Goal: Information Seeking & Learning: Learn about a topic

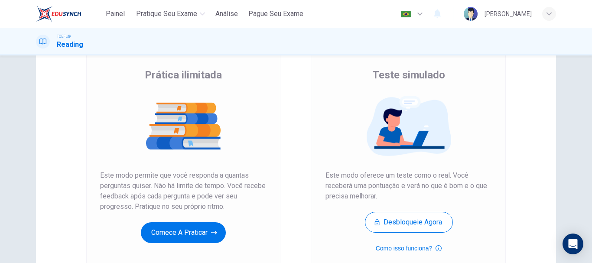
scroll to position [87, 0]
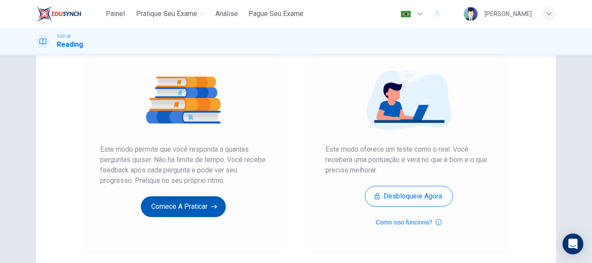
click at [173, 200] on button "Comece a praticar" at bounding box center [183, 206] width 85 height 21
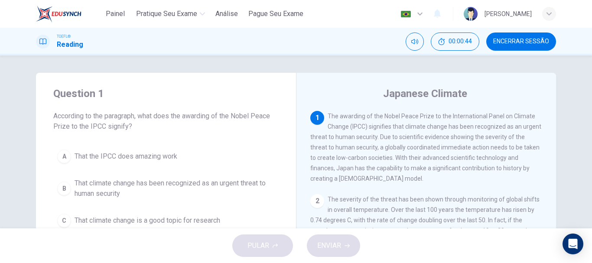
scroll to position [43, 0]
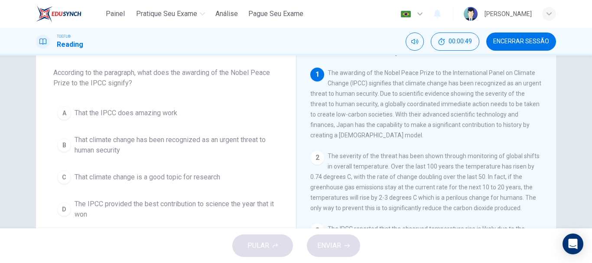
click at [197, 143] on span "That climate change has been recognized as an urgent threat to human security" at bounding box center [175, 145] width 200 height 21
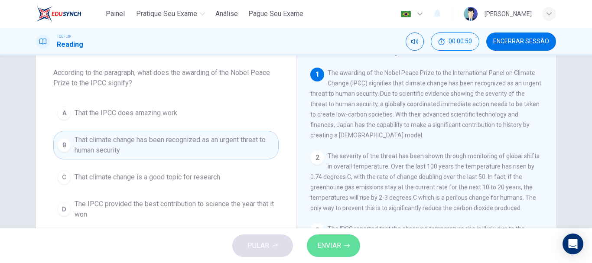
click at [340, 241] on span "ENVIAR" at bounding box center [329, 246] width 24 height 12
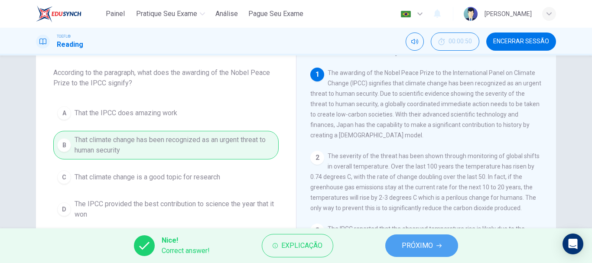
click at [416, 249] on span "PRÓXIMO" at bounding box center [417, 246] width 31 height 12
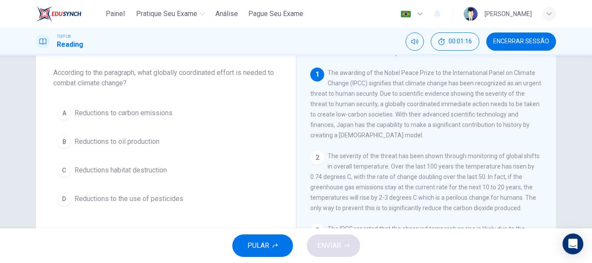
click at [150, 114] on span "Reductions to carbon emissions" at bounding box center [124, 113] width 98 height 10
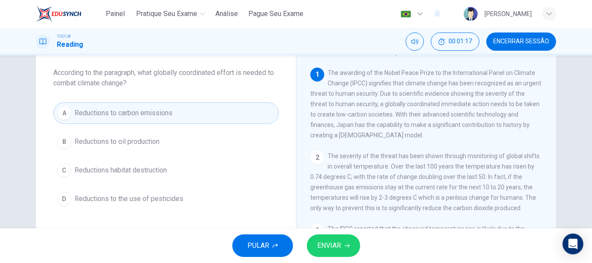
click at [341, 248] on button "ENVIAR" at bounding box center [333, 246] width 53 height 23
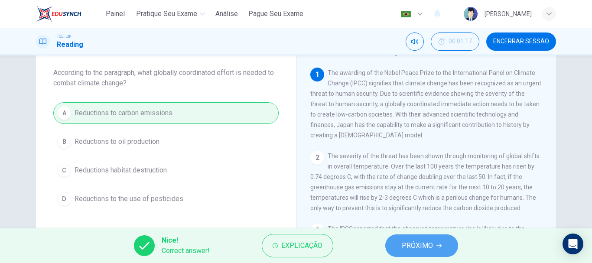
click at [401, 248] on button "PRÓXIMO" at bounding box center [422, 246] width 73 height 23
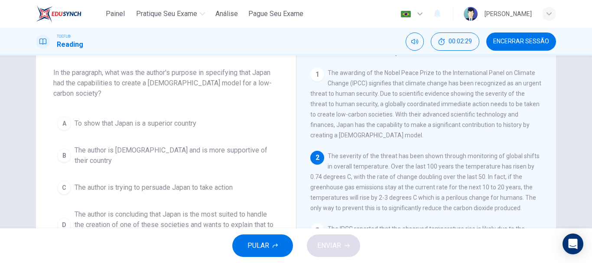
scroll to position [87, 0]
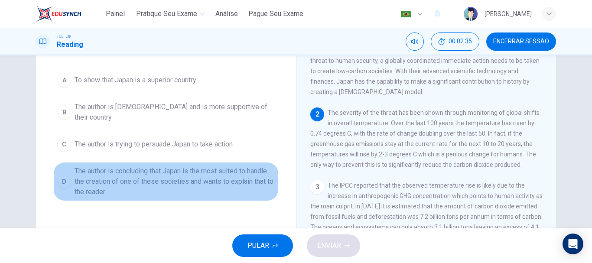
click at [80, 173] on span "The author is concluding that Japan is the most suited to handle the creation o…" at bounding box center [175, 181] width 200 height 31
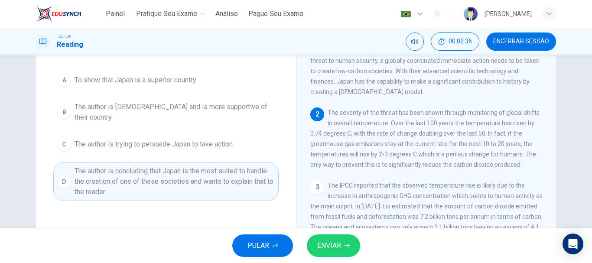
click at [345, 244] on icon "button" at bounding box center [347, 245] width 5 height 5
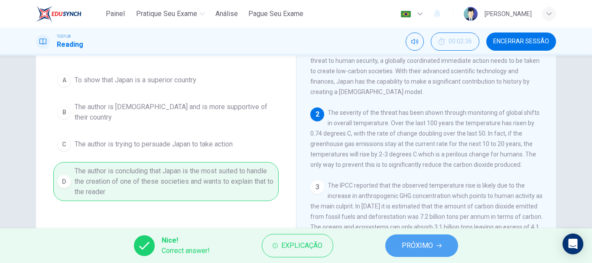
click at [424, 247] on span "PRÓXIMO" at bounding box center [417, 246] width 31 height 12
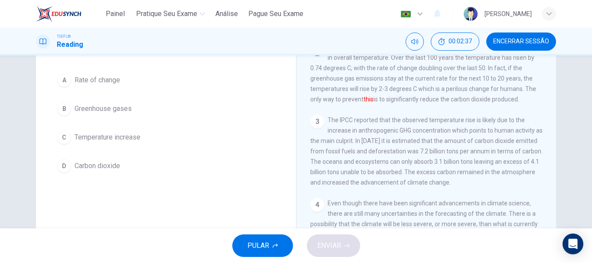
scroll to position [23, 0]
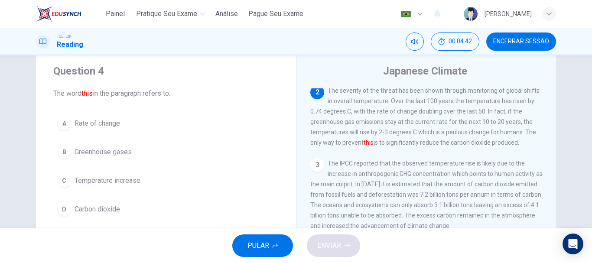
click at [65, 180] on div "C" at bounding box center [64, 181] width 14 height 14
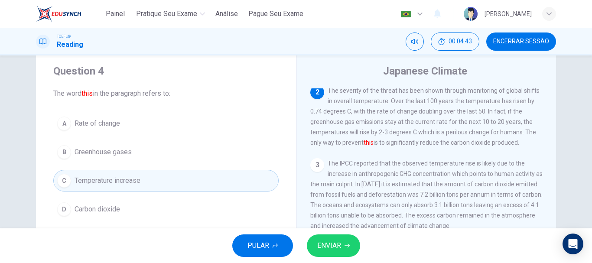
click at [346, 253] on button "ENVIAR" at bounding box center [333, 246] width 53 height 23
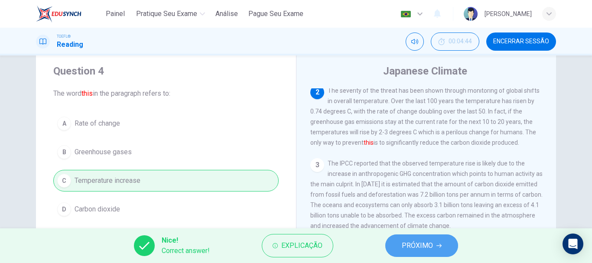
click at [421, 250] on span "PRÓXIMO" at bounding box center [417, 246] width 31 height 12
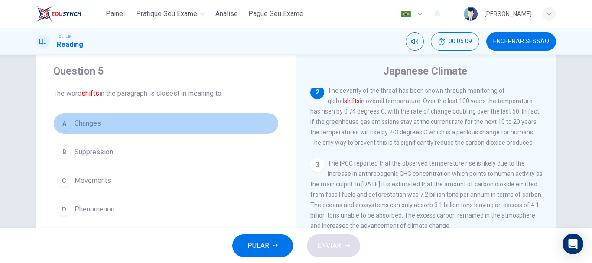
click at [78, 126] on span "Changes" at bounding box center [88, 123] width 26 height 10
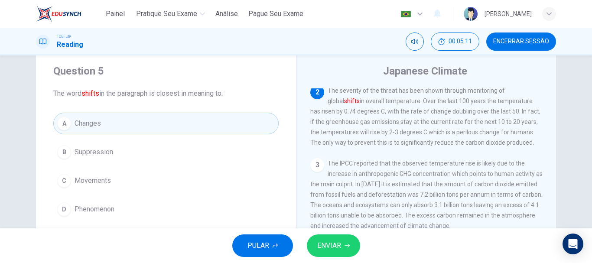
click at [326, 243] on span "ENVIAR" at bounding box center [329, 246] width 24 height 12
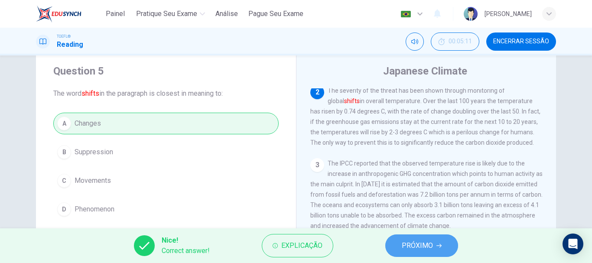
click at [420, 240] on span "PRÓXIMO" at bounding box center [417, 246] width 31 height 12
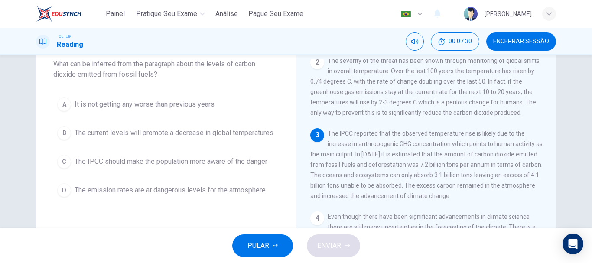
scroll to position [66, 0]
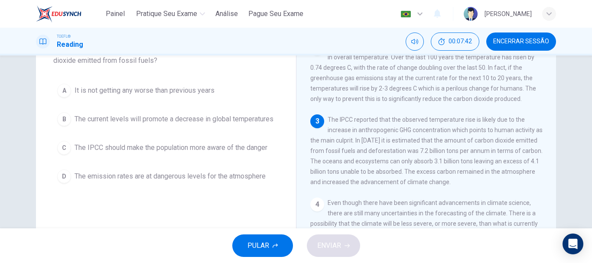
click at [62, 183] on div "D" at bounding box center [64, 177] width 14 height 14
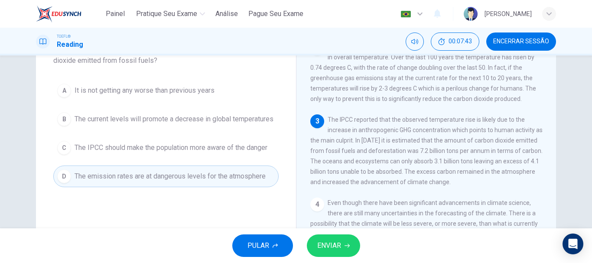
click at [331, 250] on span "ENVIAR" at bounding box center [329, 246] width 24 height 12
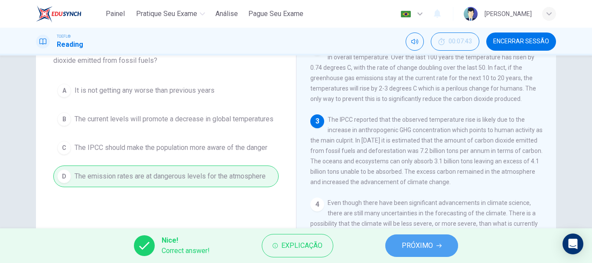
click at [426, 248] on span "PRÓXIMO" at bounding box center [417, 246] width 31 height 12
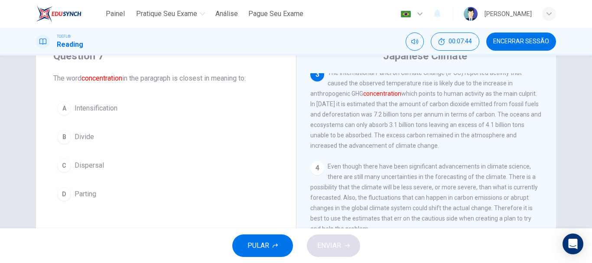
scroll to position [23, 0]
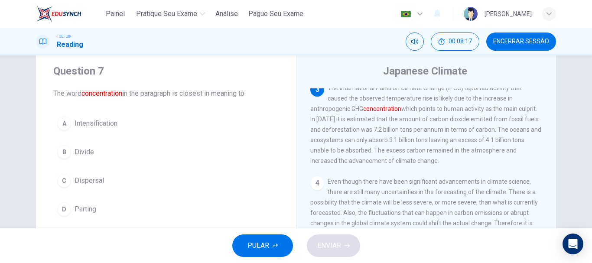
click at [85, 211] on span "Parting" at bounding box center [86, 209] width 22 height 10
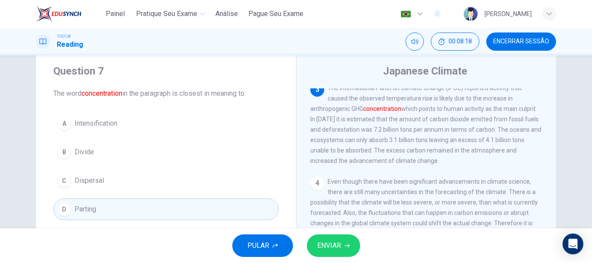
click at [344, 256] on button "ENVIAR" at bounding box center [333, 246] width 53 height 23
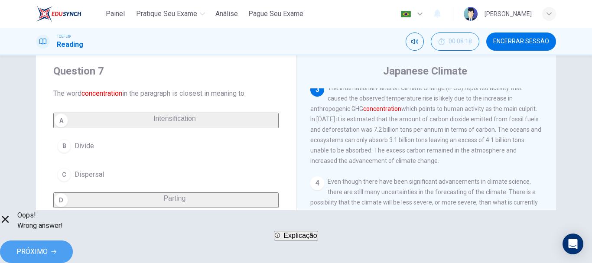
click at [48, 246] on span "PRÓXIMO" at bounding box center [31, 252] width 31 height 12
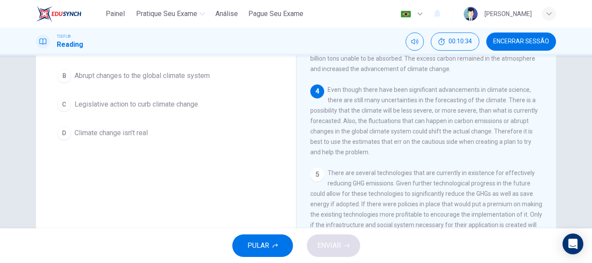
scroll to position [66, 0]
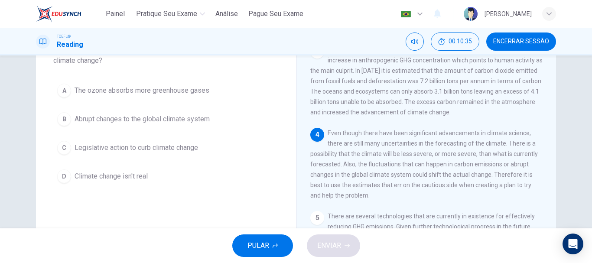
click at [68, 146] on div "C" at bounding box center [64, 148] width 14 height 14
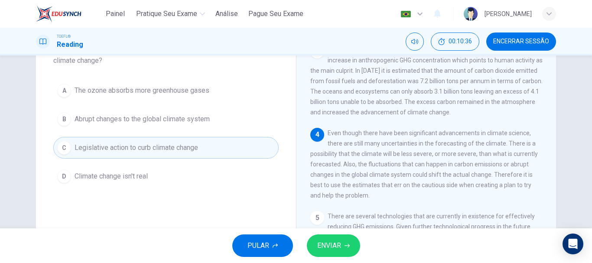
click at [330, 245] on span "ENVIAR" at bounding box center [329, 246] width 24 height 12
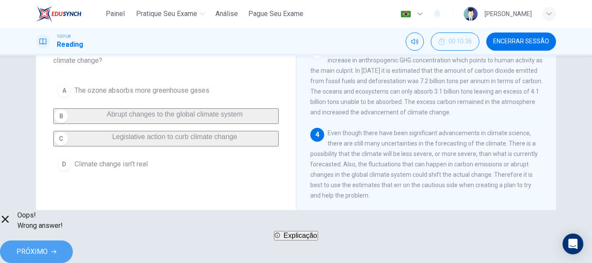
click at [56, 249] on icon "button" at bounding box center [53, 251] width 5 height 5
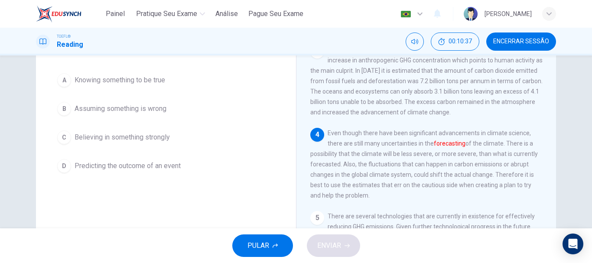
scroll to position [23, 0]
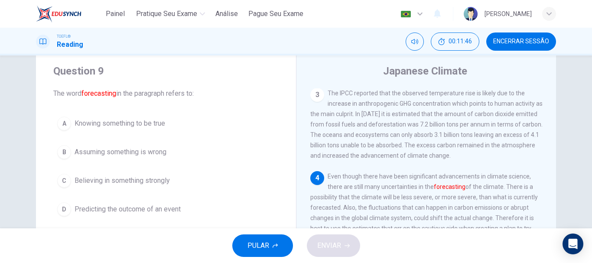
click at [65, 125] on div "A" at bounding box center [64, 124] width 14 height 14
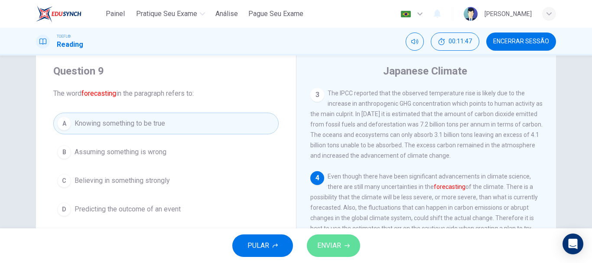
click at [342, 248] on button "ENVIAR" at bounding box center [333, 246] width 53 height 23
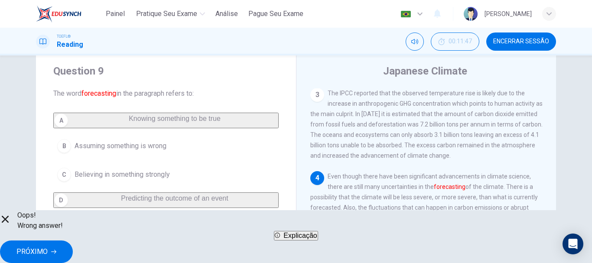
click at [73, 241] on button "PRÓXIMO" at bounding box center [36, 252] width 73 height 23
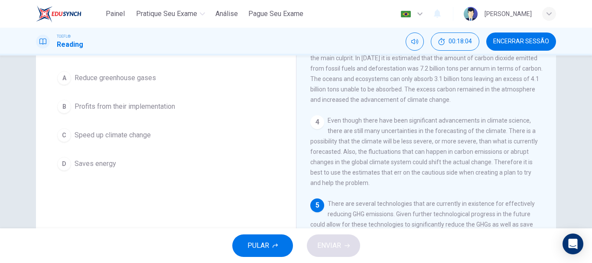
scroll to position [76, 0]
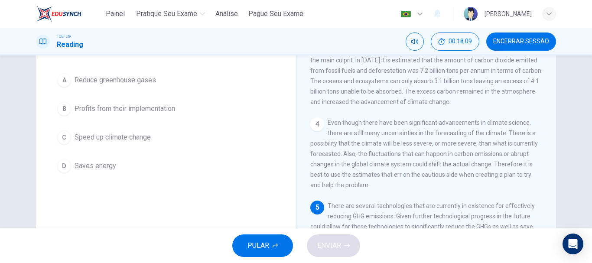
click at [122, 103] on button "B Profits from their implementation" at bounding box center [166, 109] width 226 height 22
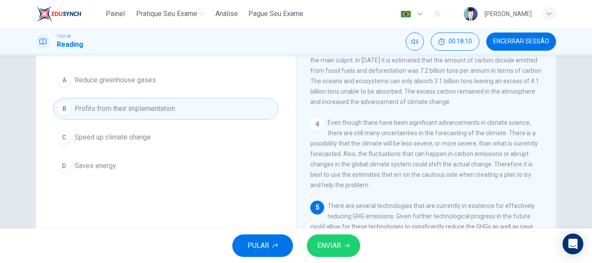
click at [338, 251] on span "ENVIAR" at bounding box center [329, 246] width 24 height 12
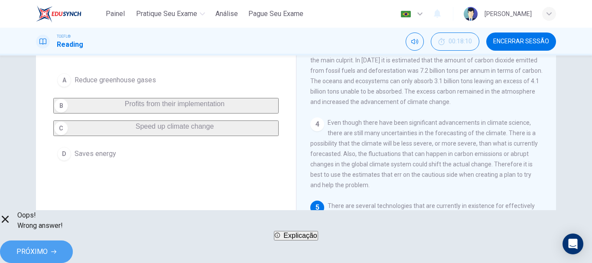
click at [73, 241] on button "PRÓXIMO" at bounding box center [36, 252] width 73 height 23
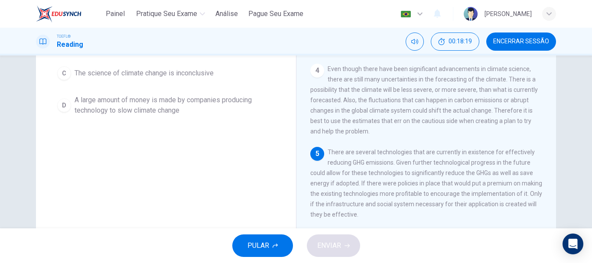
scroll to position [43, 0]
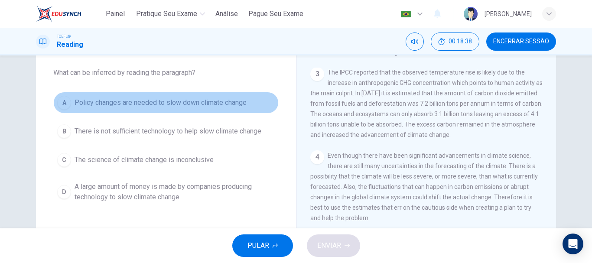
click at [121, 99] on span "Policy changes are needed to slow down climate change" at bounding box center [161, 103] width 172 height 10
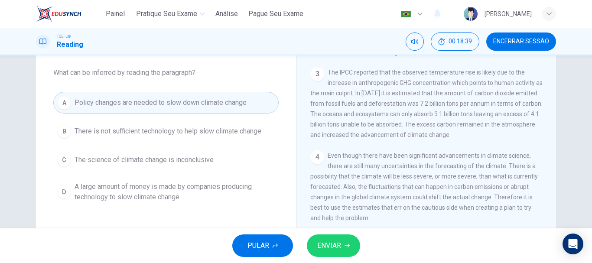
click at [351, 248] on button "ENVIAR" at bounding box center [333, 246] width 53 height 23
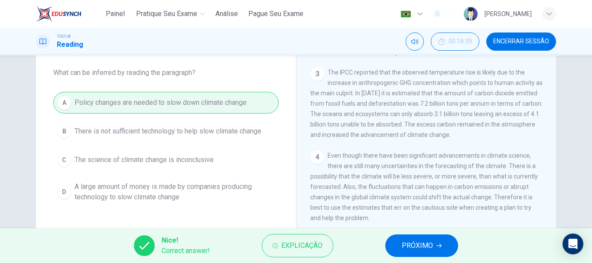
click at [397, 246] on button "PRÓXIMO" at bounding box center [422, 246] width 73 height 23
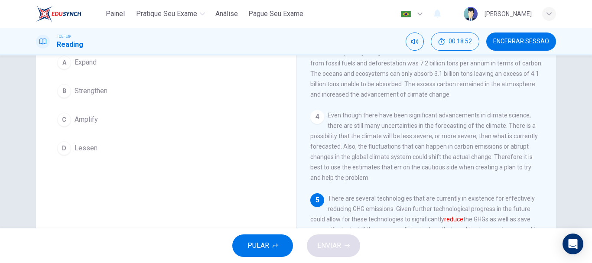
scroll to position [76, 0]
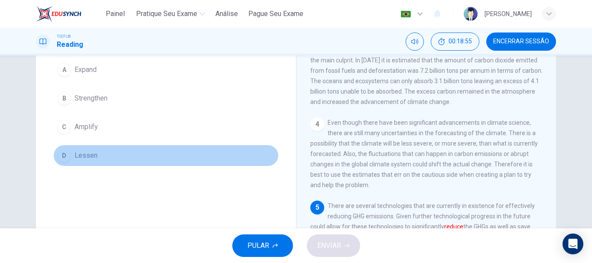
click at [62, 150] on div "D" at bounding box center [64, 156] width 14 height 14
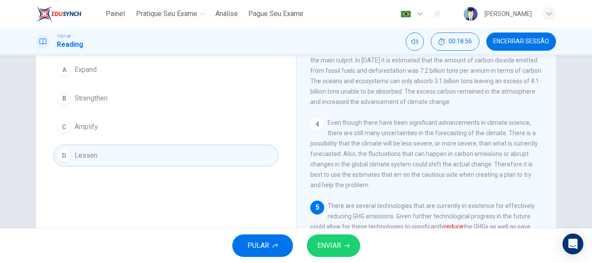
click at [334, 242] on span "ENVIAR" at bounding box center [329, 246] width 24 height 12
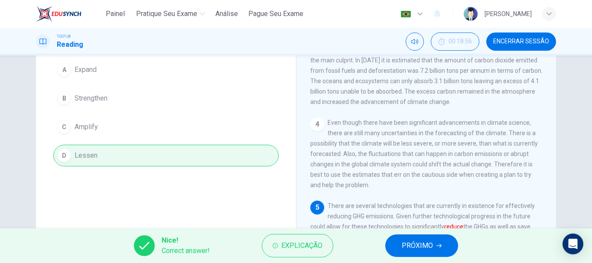
click at [421, 240] on span "PRÓXIMO" at bounding box center [417, 246] width 31 height 12
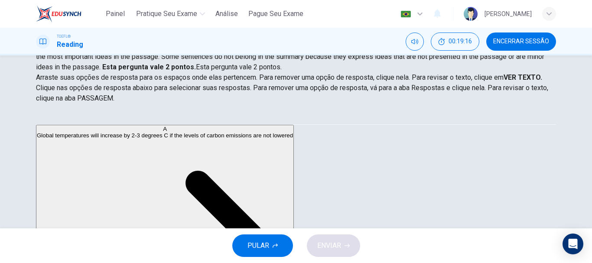
scroll to position [120, 0]
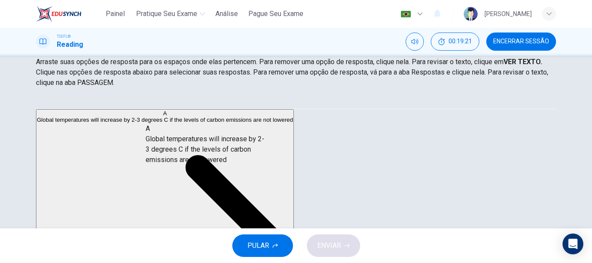
drag, startPoint x: 127, startPoint y: 131, endPoint x: 239, endPoint y: 150, distance: 113.9
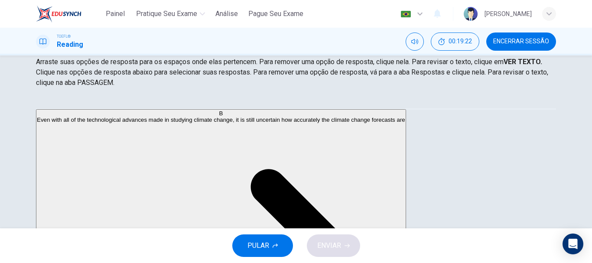
drag, startPoint x: 239, startPoint y: 150, endPoint x: 244, endPoint y: 148, distance: 5.5
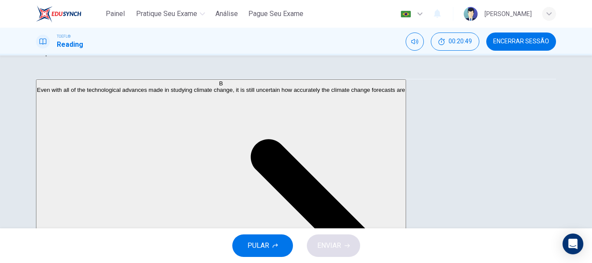
scroll to position [163, 0]
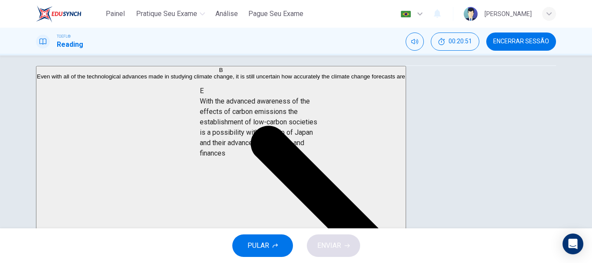
drag, startPoint x: 136, startPoint y: 111, endPoint x: 289, endPoint y: 133, distance: 154.1
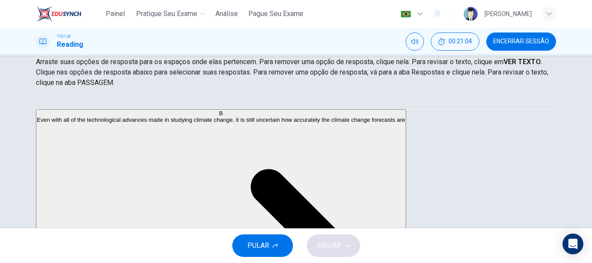
scroll to position [43, 0]
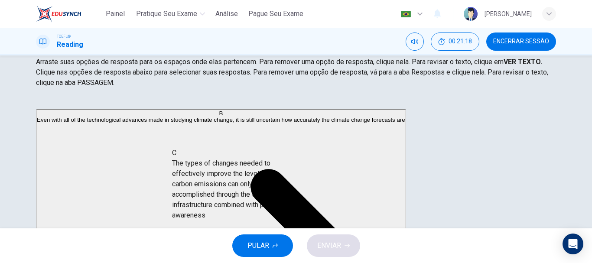
drag, startPoint x: 118, startPoint y: 180, endPoint x: 242, endPoint y: 185, distance: 125.0
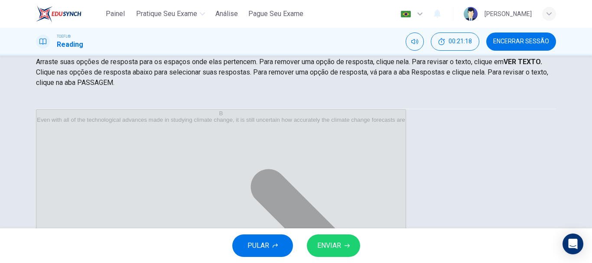
scroll to position [36, 0]
click at [337, 245] on span "ENVIAR" at bounding box center [329, 246] width 24 height 12
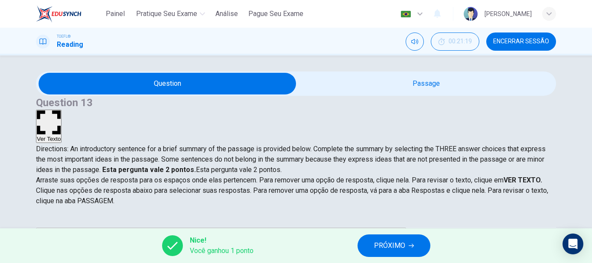
scroll to position [43, 0]
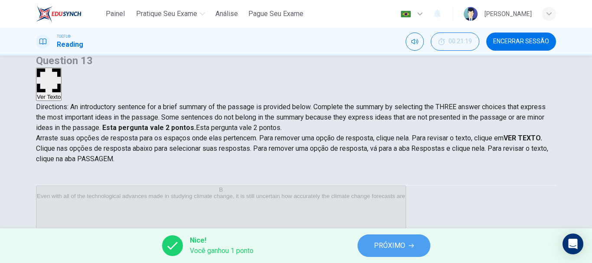
click at [417, 239] on button "PRÓXIMO" at bounding box center [394, 246] width 73 height 23
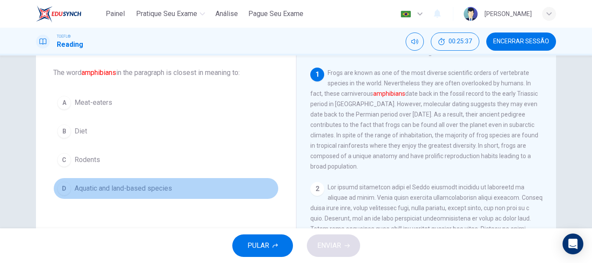
click at [63, 188] on div "D" at bounding box center [64, 189] width 14 height 14
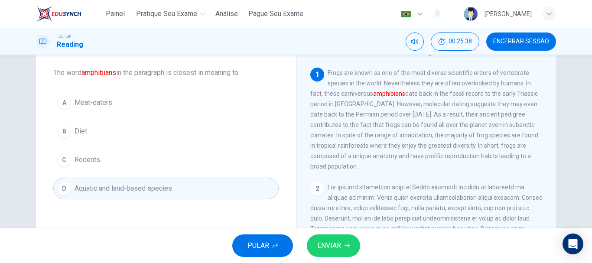
click at [322, 245] on span "ENVIAR" at bounding box center [329, 246] width 24 height 12
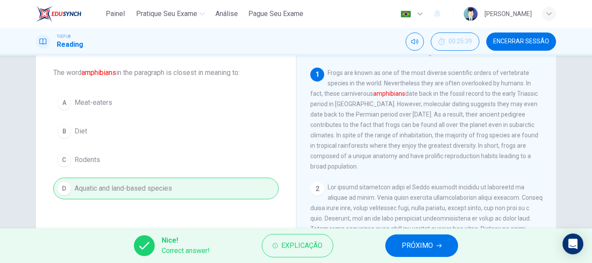
click at [416, 241] on span "PRÓXIMO" at bounding box center [417, 246] width 31 height 12
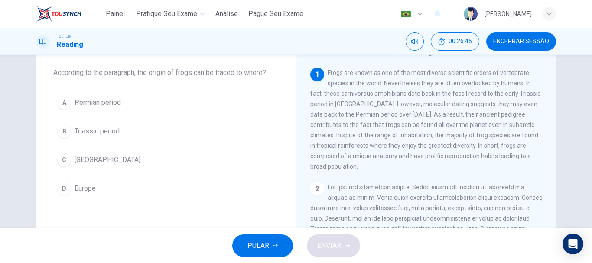
click at [59, 158] on div "C" at bounding box center [64, 160] width 14 height 14
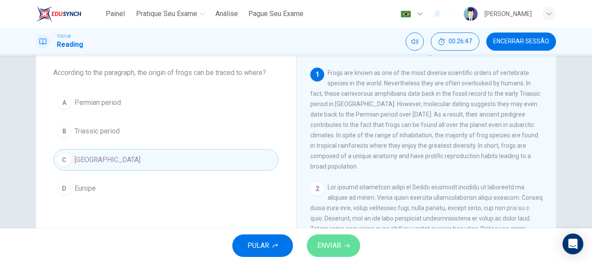
click at [335, 243] on span "ENVIAR" at bounding box center [329, 246] width 24 height 12
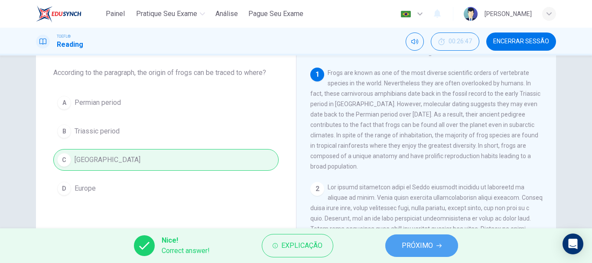
click at [415, 242] on span "PRÓXIMO" at bounding box center [417, 246] width 31 height 12
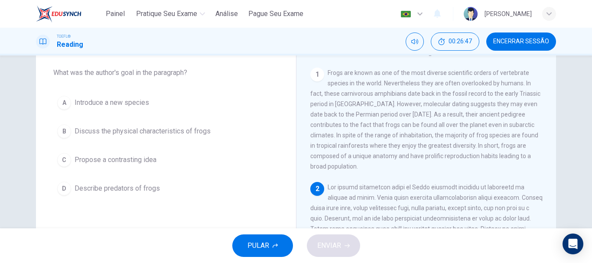
scroll to position [97, 0]
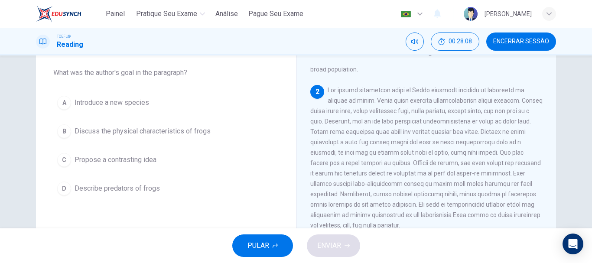
click at [65, 133] on div "B" at bounding box center [64, 131] width 14 height 14
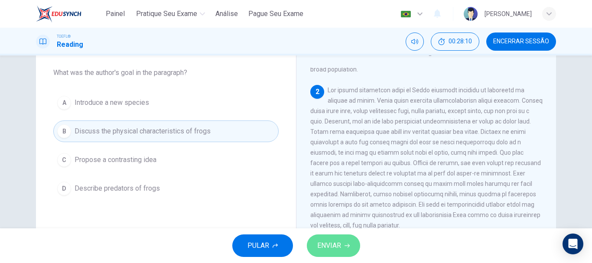
click at [341, 245] on button "ENVIAR" at bounding box center [333, 246] width 53 height 23
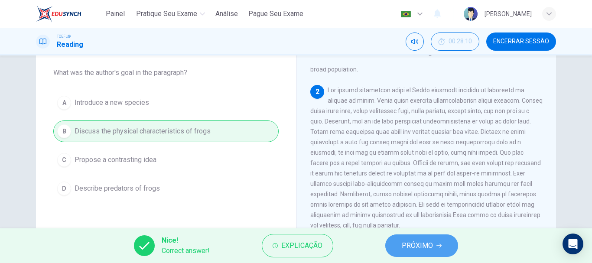
click at [421, 252] on span "PRÓXIMO" at bounding box center [417, 246] width 31 height 12
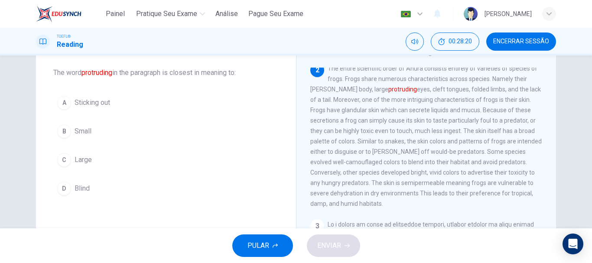
click at [62, 104] on div "A" at bounding box center [64, 103] width 14 height 14
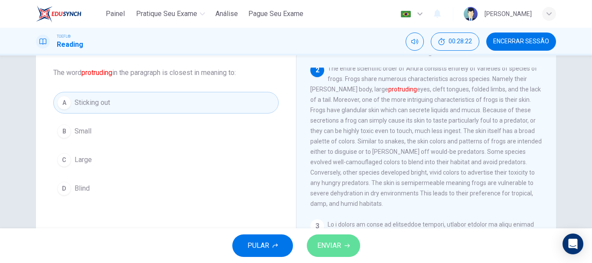
click at [341, 245] on button "ENVIAR" at bounding box center [333, 246] width 53 height 23
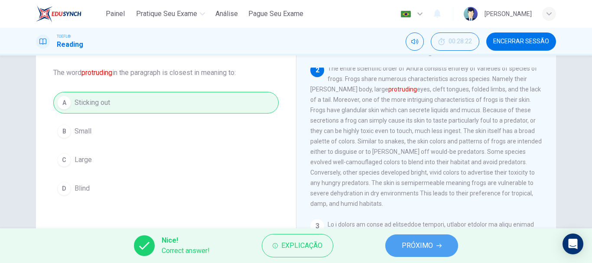
click at [425, 244] on span "PRÓXIMO" at bounding box center [417, 246] width 31 height 12
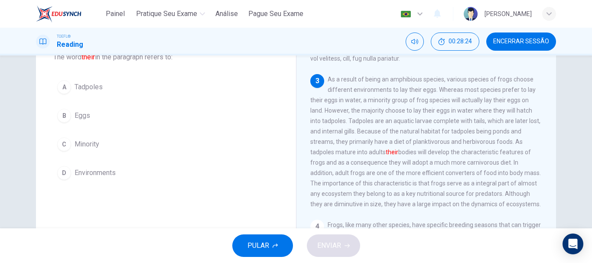
scroll to position [43, 0]
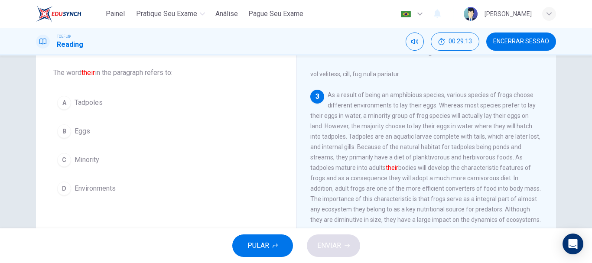
click at [65, 95] on button "A Tadpoles" at bounding box center [166, 103] width 226 height 22
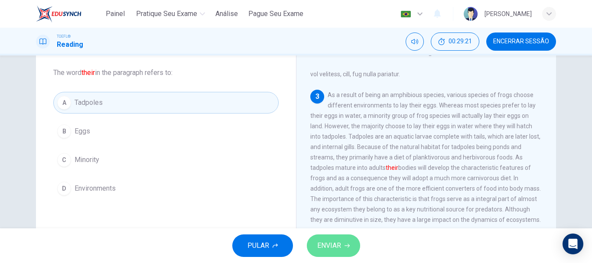
click at [330, 245] on span "ENVIAR" at bounding box center [329, 246] width 24 height 12
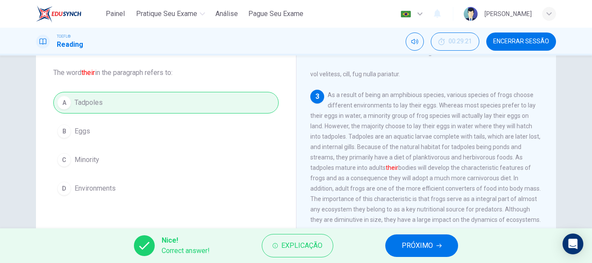
click at [402, 241] on button "PRÓXIMO" at bounding box center [422, 246] width 73 height 23
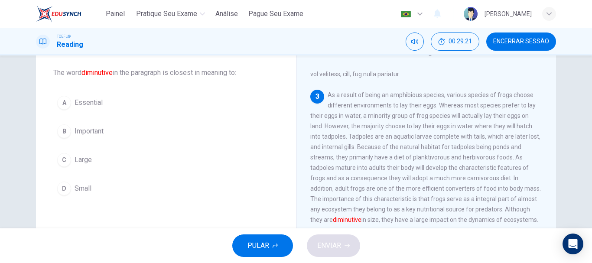
scroll to position [270, 0]
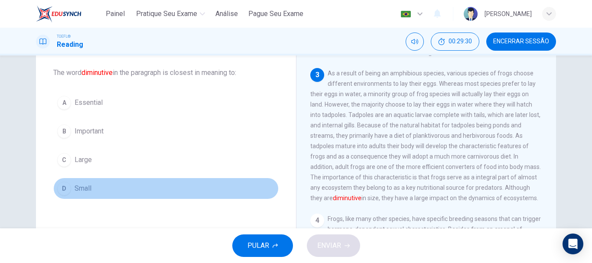
click at [58, 185] on div "D" at bounding box center [64, 189] width 14 height 14
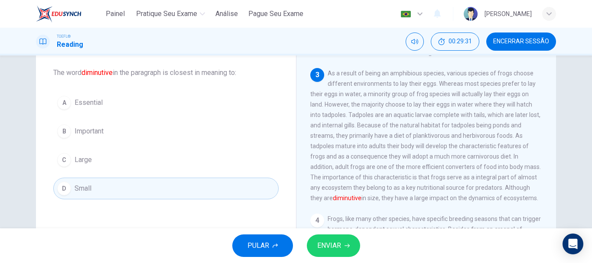
click at [337, 239] on button "ENVIAR" at bounding box center [333, 246] width 53 height 23
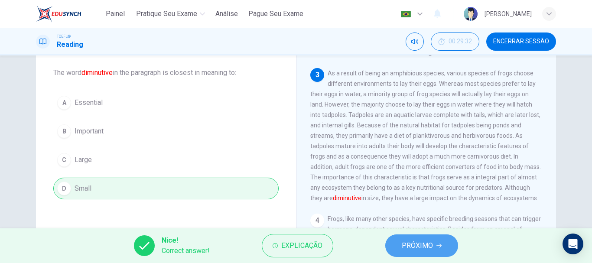
click at [419, 248] on span "PRÓXIMO" at bounding box center [417, 246] width 31 height 12
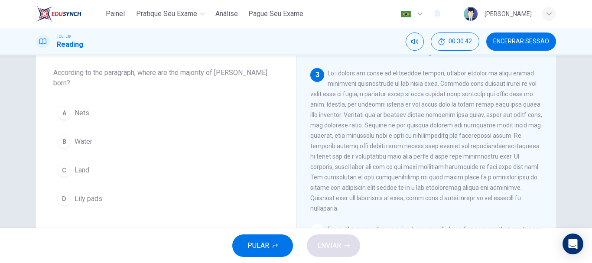
click at [65, 135] on div "B" at bounding box center [64, 142] width 14 height 14
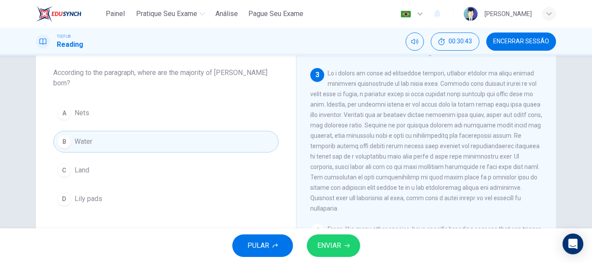
click at [343, 239] on button "ENVIAR" at bounding box center [333, 246] width 53 height 23
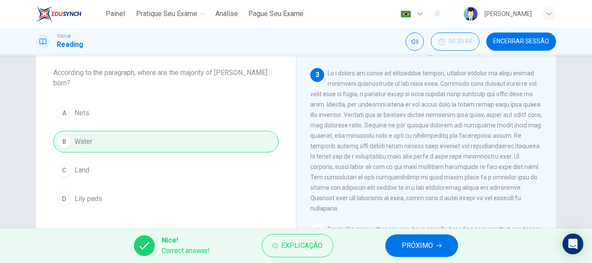
click at [420, 242] on span "PRÓXIMO" at bounding box center [417, 246] width 31 height 12
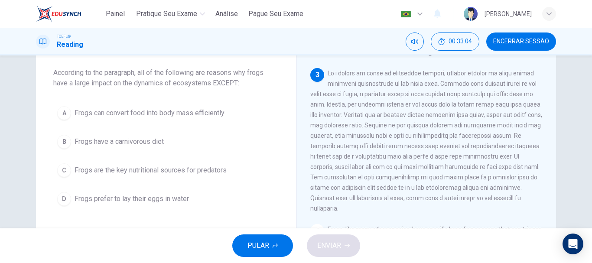
click at [65, 173] on div "C" at bounding box center [64, 170] width 14 height 14
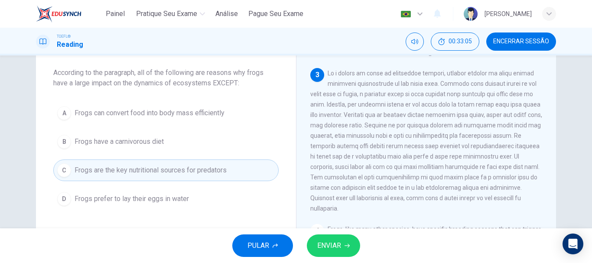
click at [341, 242] on span "ENVIAR" at bounding box center [329, 246] width 24 height 12
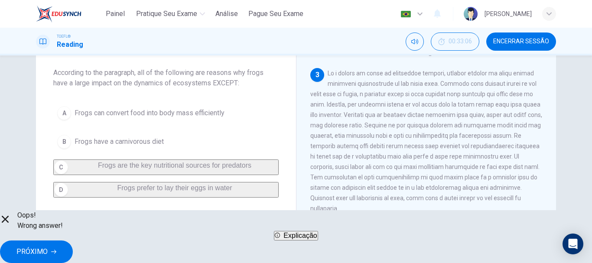
click at [73, 241] on button "PRÓXIMO" at bounding box center [36, 252] width 73 height 23
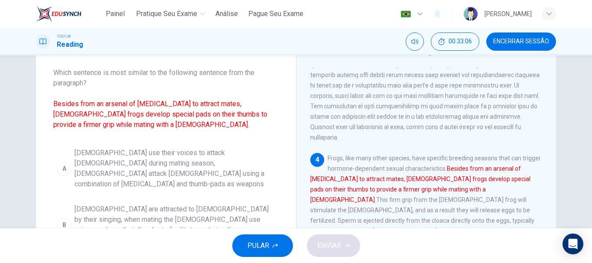
scroll to position [356, 0]
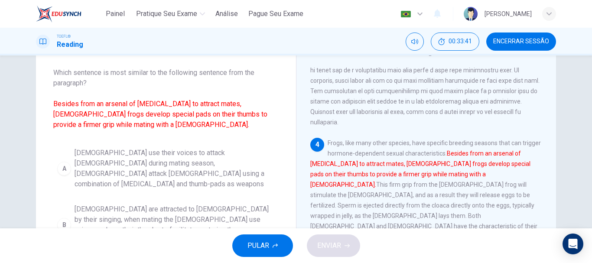
drag, startPoint x: 122, startPoint y: 124, endPoint x: 73, endPoint y: 114, distance: 49.4
click at [78, 122] on span "Which sentence is most similar to the following sentence from the paragraph? Be…" at bounding box center [166, 99] width 226 height 62
drag, startPoint x: 50, startPoint y: 105, endPoint x: 135, endPoint y: 126, distance: 87.8
click at [135, 126] on div "Question 22 Which sentence is most similar to the following sentence from the p…" at bounding box center [166, 197] width 260 height 337
drag, startPoint x: 461, startPoint y: 149, endPoint x: 429, endPoint y: 176, distance: 41.5
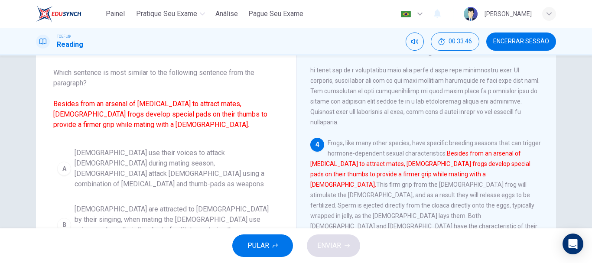
click at [429, 176] on div "4 Frogs, like many other species, have specific breeding seasons that can trigg…" at bounding box center [426, 195] width 232 height 114
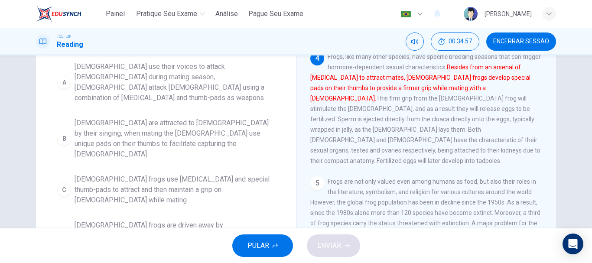
scroll to position [130, 0]
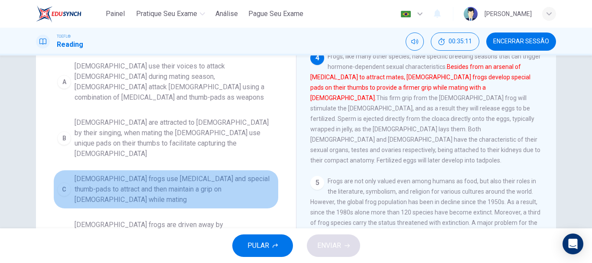
click at [101, 174] on span "Male frogs use vocal cords and special thumb-pads to attract and then maintain …" at bounding box center [175, 189] width 200 height 31
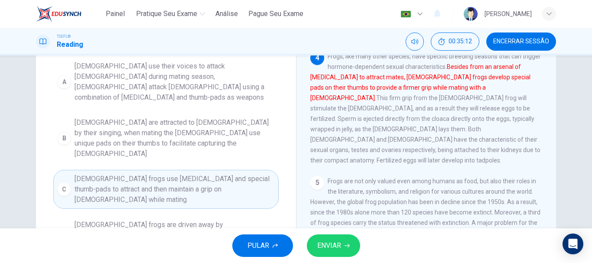
click at [338, 243] on span "ENVIAR" at bounding box center [329, 246] width 24 height 12
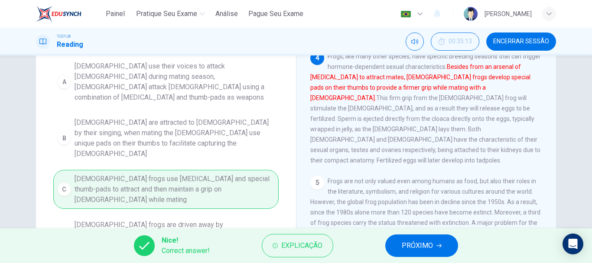
click at [429, 245] on span "PRÓXIMO" at bounding box center [417, 246] width 31 height 12
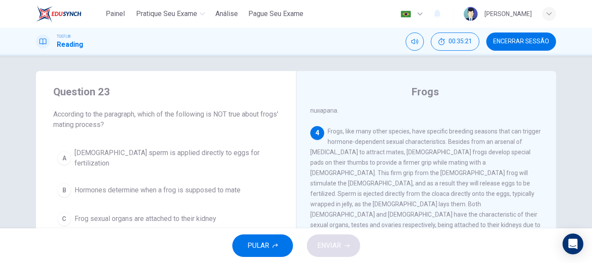
scroll to position [45, 0]
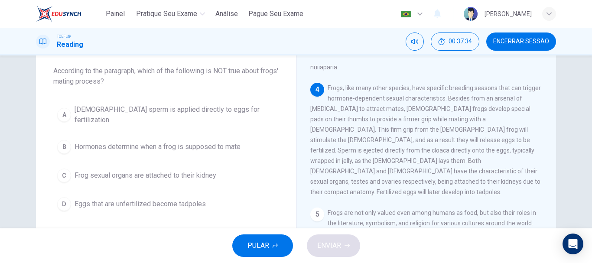
click at [114, 199] on span "Eggs that are unfertilized become tadpoles" at bounding box center [140, 204] width 131 height 10
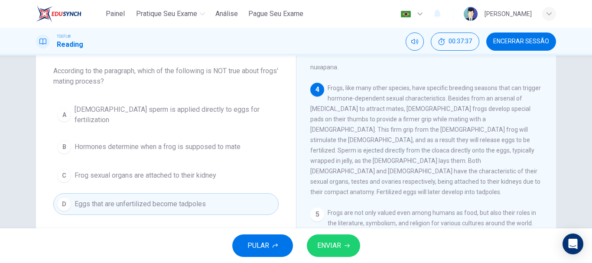
click at [339, 248] on span "ENVIAR" at bounding box center [329, 246] width 24 height 12
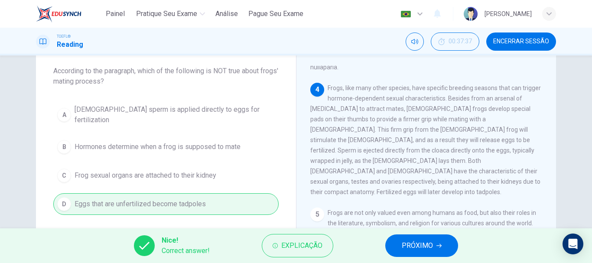
click at [402, 245] on button "PRÓXIMO" at bounding box center [422, 246] width 73 height 23
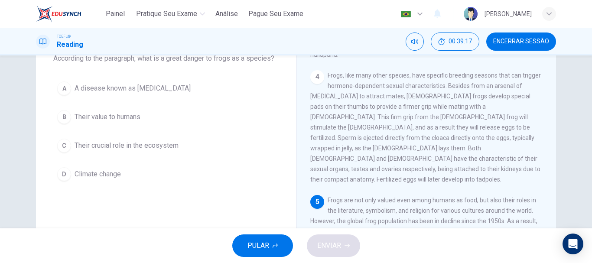
scroll to position [43, 0]
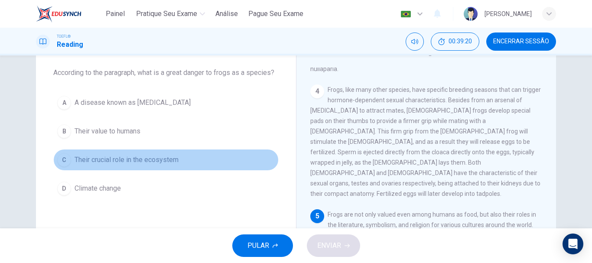
click at [69, 160] on div "C" at bounding box center [64, 160] width 14 height 14
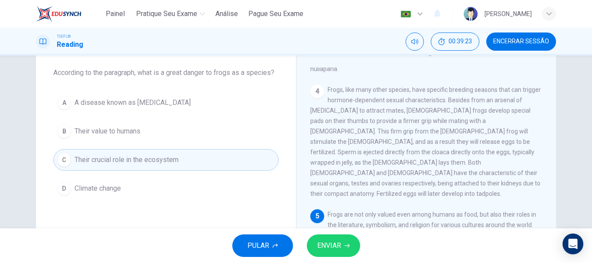
click at [343, 252] on button "ENVIAR" at bounding box center [333, 246] width 53 height 23
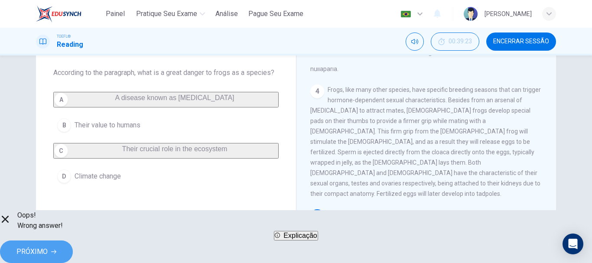
click at [73, 252] on button "PRÓXIMO" at bounding box center [36, 252] width 73 height 23
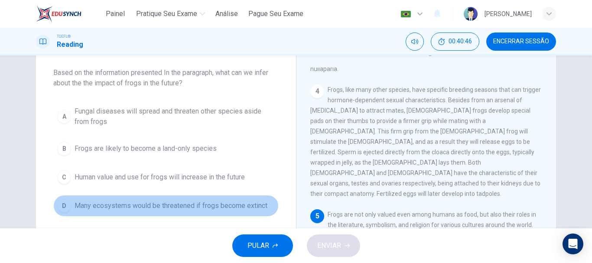
click at [65, 204] on div "D" at bounding box center [64, 206] width 14 height 14
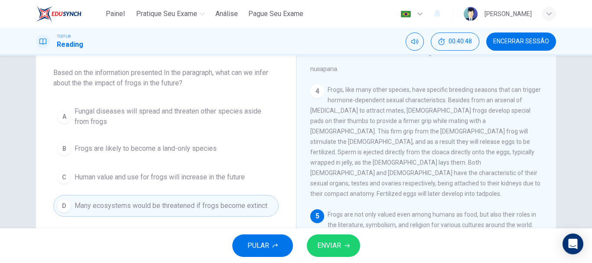
click at [327, 244] on span "ENVIAR" at bounding box center [329, 246] width 24 height 12
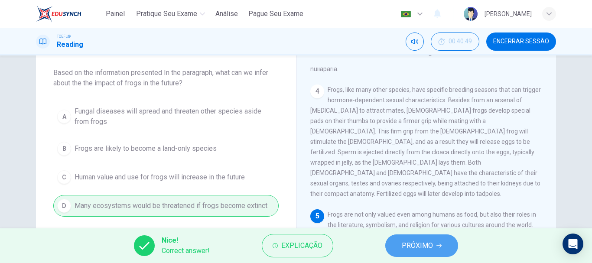
click at [435, 250] on button "PRÓXIMO" at bounding box center [422, 246] width 73 height 23
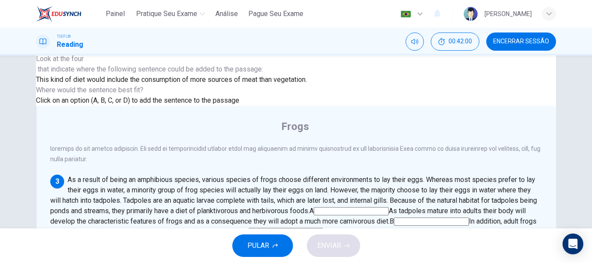
click at [469, 218] on input at bounding box center [431, 222] width 75 height 8
click at [332, 248] on span "ENVIAR" at bounding box center [329, 246] width 24 height 12
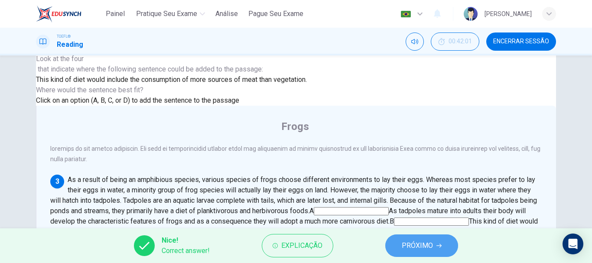
click at [434, 247] on button "PRÓXIMO" at bounding box center [422, 246] width 73 height 23
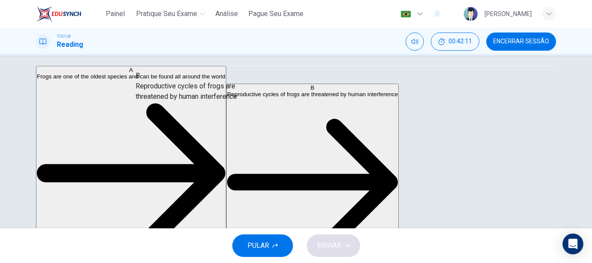
scroll to position [42, 0]
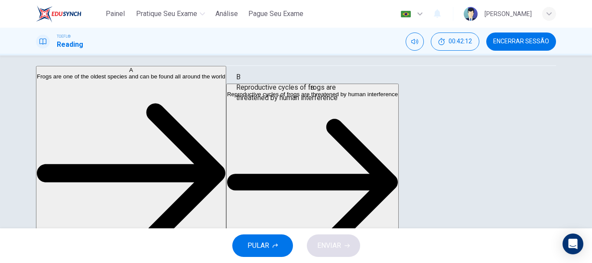
drag, startPoint x: 69, startPoint y: 96, endPoint x: 258, endPoint y: 100, distance: 189.1
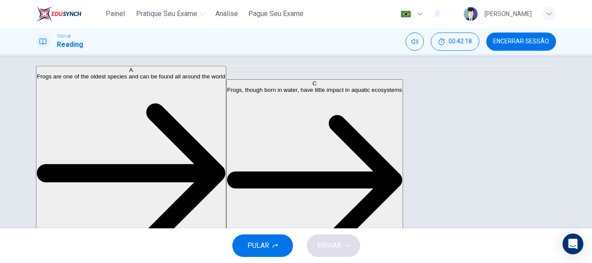
scroll to position [85, 0]
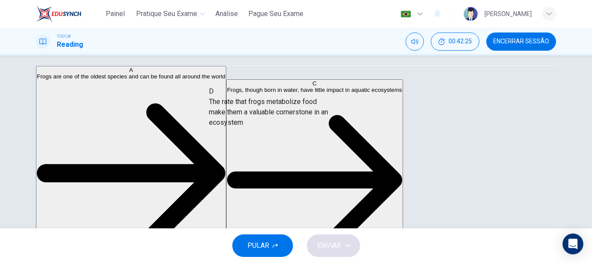
drag, startPoint x: 76, startPoint y: 98, endPoint x: 239, endPoint y: 107, distance: 163.8
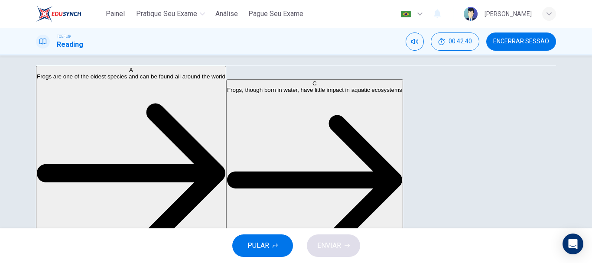
scroll to position [43, 0]
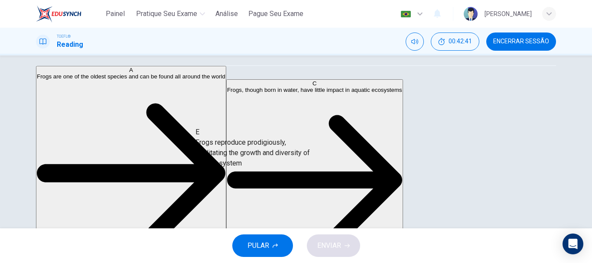
drag, startPoint x: 120, startPoint y: 143, endPoint x: 268, endPoint y: 149, distance: 148.4
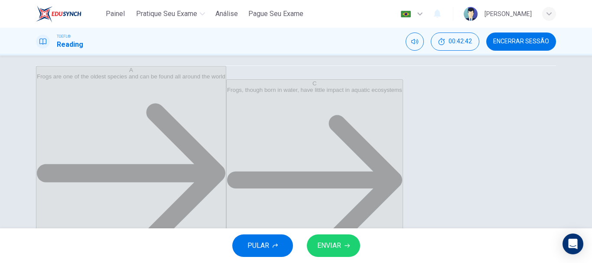
scroll to position [16, 0]
click at [332, 240] on span "ENVIAR" at bounding box center [329, 246] width 24 height 12
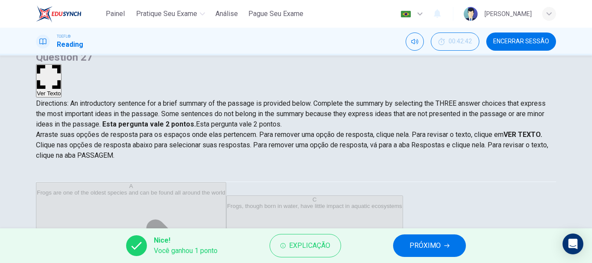
scroll to position [33, 0]
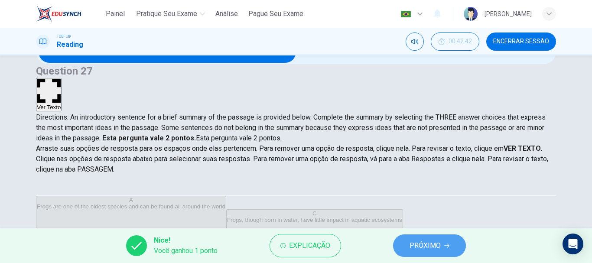
click at [441, 245] on span "PRÓXIMO" at bounding box center [425, 246] width 31 height 12
